Goal: Navigation & Orientation: Find specific page/section

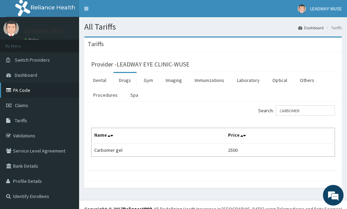
click at [32, 91] on link "PA Code" at bounding box center [39, 89] width 79 height 15
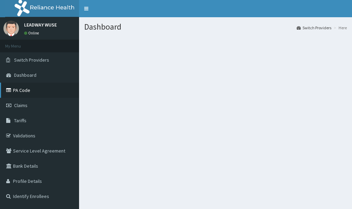
click at [20, 89] on link "PA Code" at bounding box center [39, 89] width 79 height 15
click at [20, 90] on link "PA Code" at bounding box center [39, 89] width 79 height 15
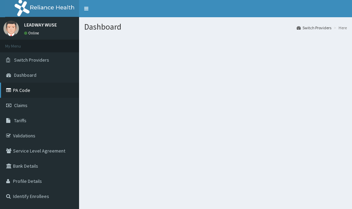
click at [20, 90] on link "PA Code" at bounding box center [39, 89] width 79 height 15
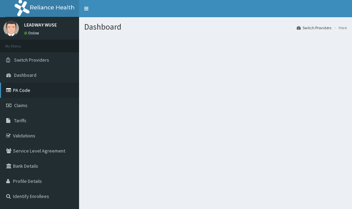
click at [20, 90] on link "PA Code" at bounding box center [39, 89] width 79 height 15
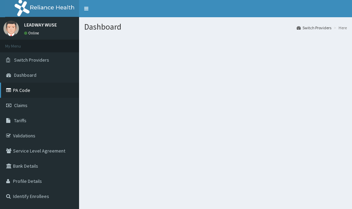
click at [20, 90] on link "PA Code" at bounding box center [39, 89] width 79 height 15
click at [21, 89] on link "PA Code" at bounding box center [39, 89] width 79 height 15
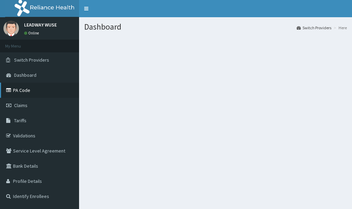
click at [21, 89] on link "PA Code" at bounding box center [39, 89] width 79 height 15
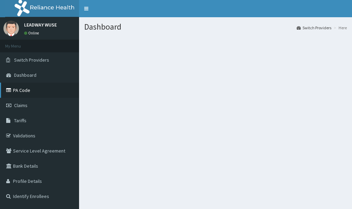
click at [21, 89] on link "PA Code" at bounding box center [39, 89] width 79 height 15
click at [51, 62] on link "Switch Providers" at bounding box center [39, 59] width 79 height 15
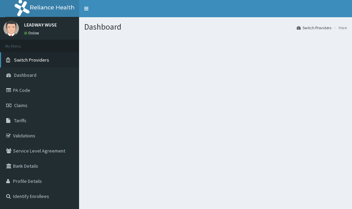
click at [51, 62] on link "Switch Providers" at bounding box center [39, 59] width 79 height 15
click at [52, 55] on link "Switch Providers" at bounding box center [39, 59] width 79 height 15
click at [38, 90] on link "PA Code" at bounding box center [39, 89] width 79 height 15
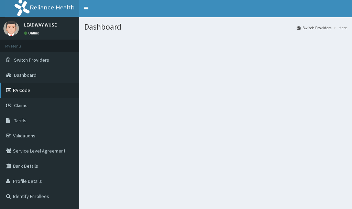
click at [38, 90] on link "PA Code" at bounding box center [39, 89] width 79 height 15
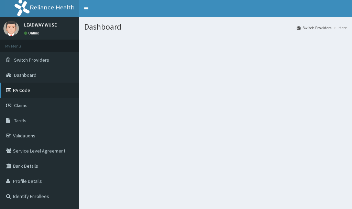
click at [38, 90] on link "PA Code" at bounding box center [39, 89] width 79 height 15
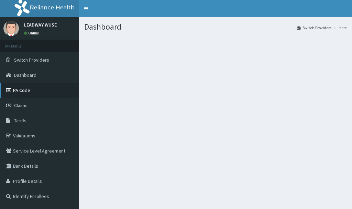
click at [26, 91] on link "PA Code" at bounding box center [39, 89] width 79 height 15
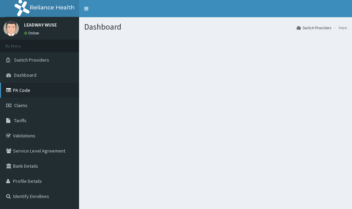
click at [26, 91] on link "PA Code" at bounding box center [39, 89] width 79 height 15
click at [27, 76] on span "Dashboard" at bounding box center [25, 75] width 22 height 6
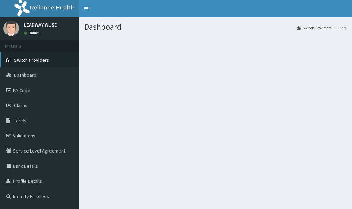
click at [30, 63] on link "Switch Providers" at bounding box center [39, 59] width 79 height 15
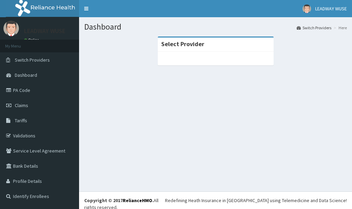
click at [196, 53] on div at bounding box center [216, 59] width 116 height 14
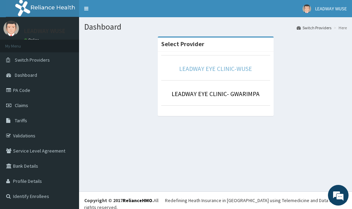
click at [196, 65] on link "LEADWAY EYE CLINIC-WUSE" at bounding box center [215, 69] width 73 height 8
